Goal: Task Accomplishment & Management: Manage account settings

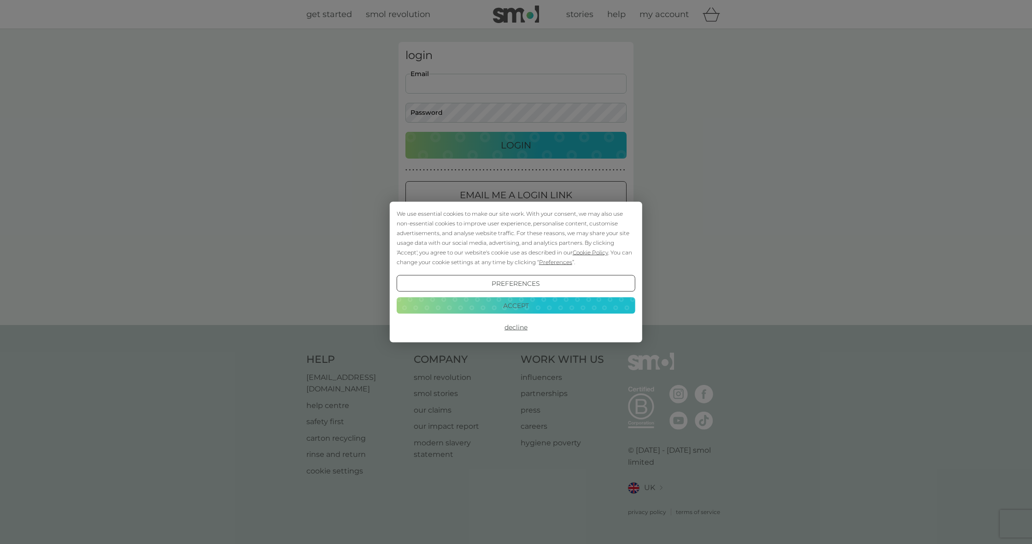
type input "claire_warren@icloud.com"
click at [516, 145] on button "Login" at bounding box center [516, 145] width 221 height 27
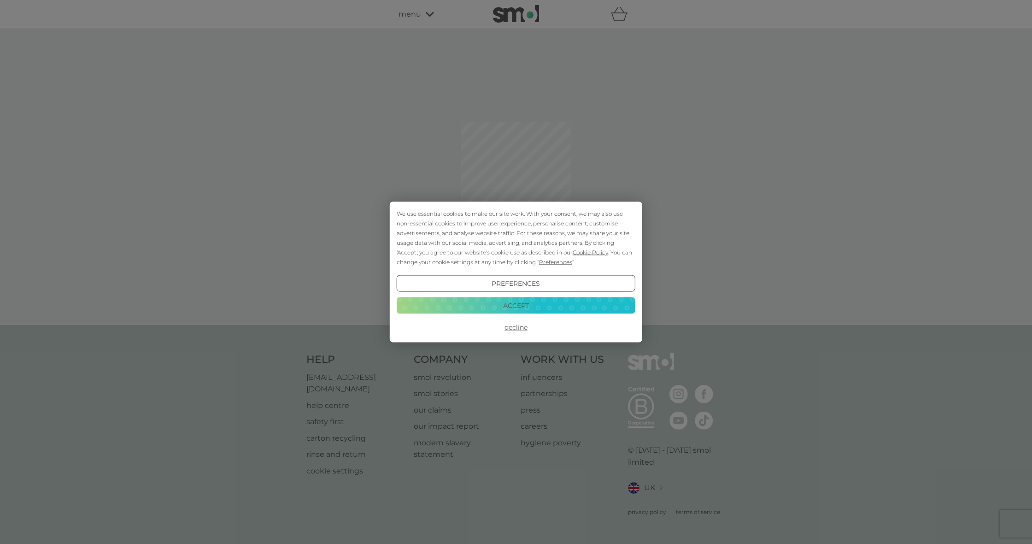
click at [513, 302] on button "Accept" at bounding box center [516, 305] width 239 height 17
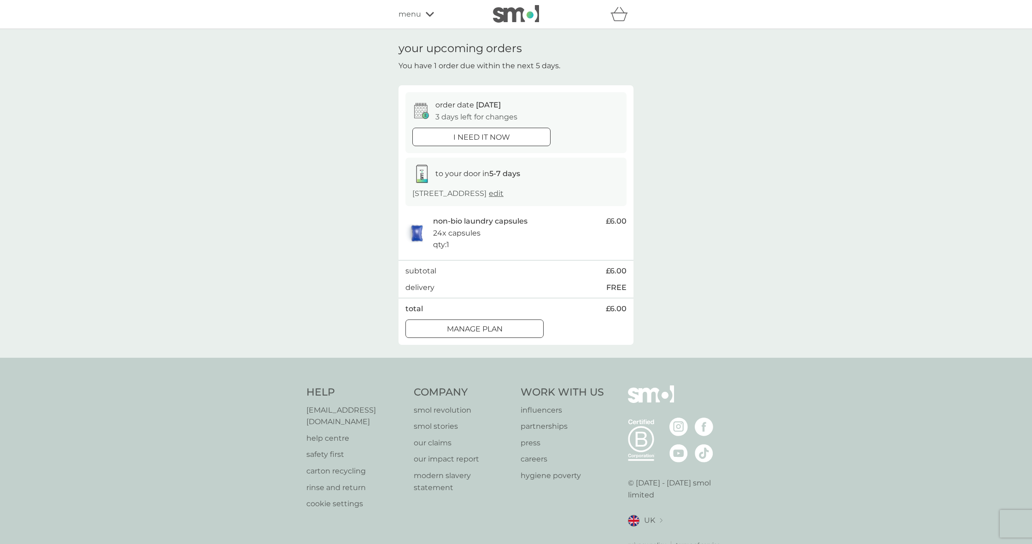
click at [479, 330] on div at bounding box center [474, 329] width 33 height 10
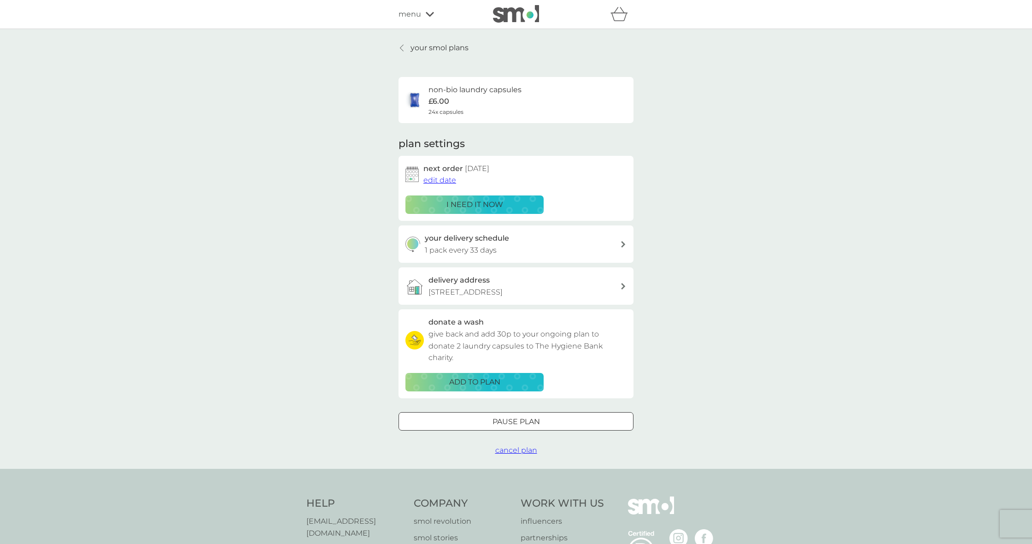
click at [505, 448] on span "cancel plan" at bounding box center [516, 450] width 42 height 9
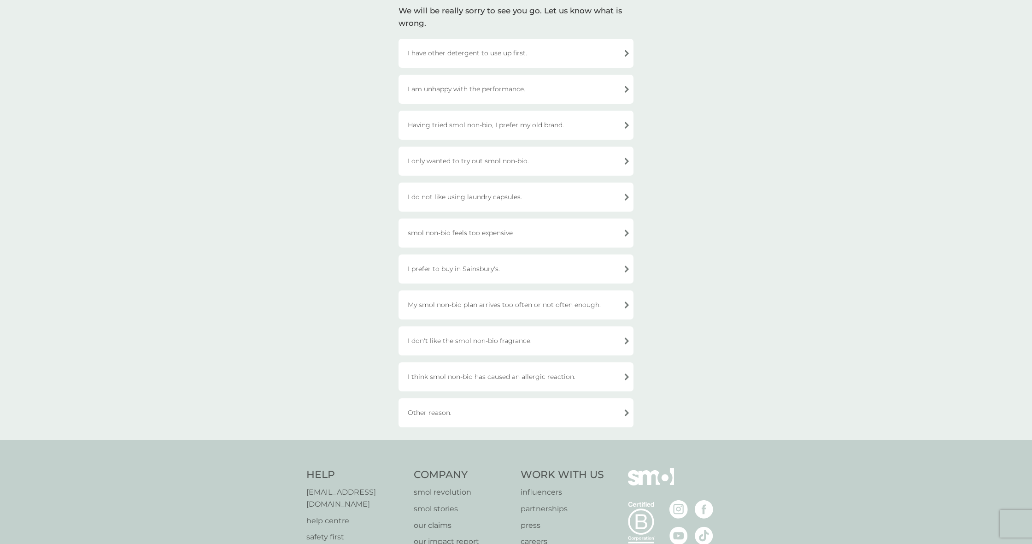
scroll to position [80, 0]
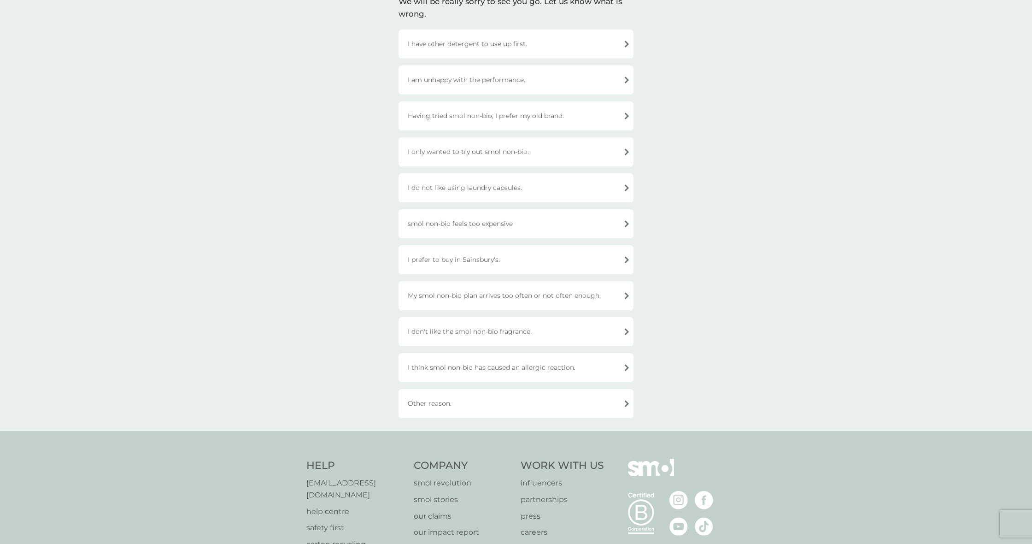
click at [547, 330] on div "I don't like the smol non-bio fragrance." at bounding box center [516, 331] width 235 height 29
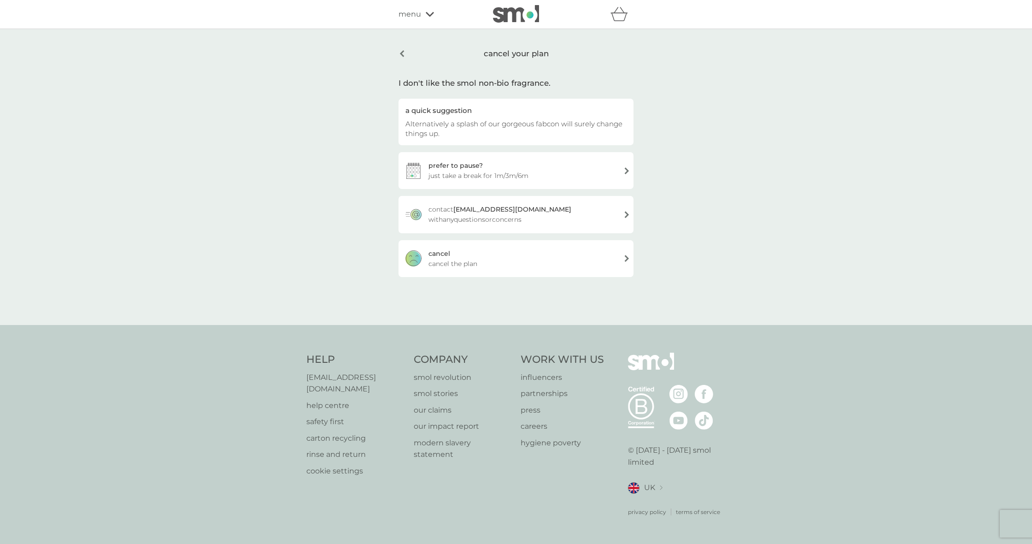
scroll to position [0, 0]
click at [489, 265] on div "[PERSON_NAME] the plan" at bounding box center [516, 258] width 235 height 37
